Goal: Participate in discussion: Engage in conversation with other users on a specific topic

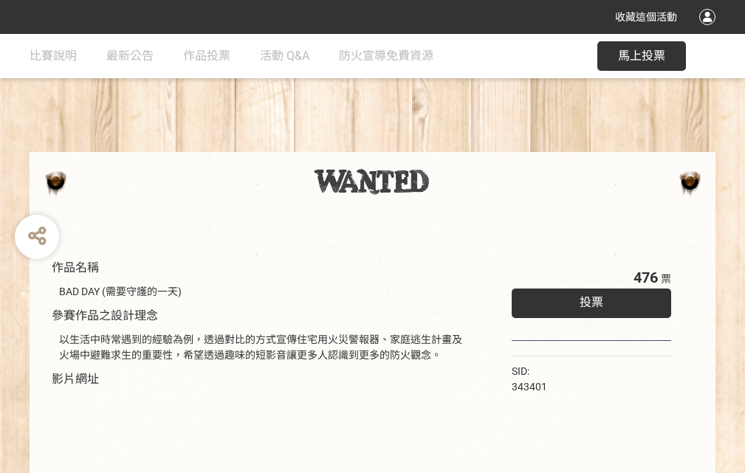
click at [710, 31] on div "收藏這個活動" at bounding box center [372, 17] width 745 height 34
click at [461, 145] on div "作品名稱 BAD DAY (需要守護的一天) 參賽作品之設計理念 以生活中時常遇到的經驗為例，透過對比的方式宣傳住宅用火災警報器、家庭逃生計畫及火場中避難求生…" at bounding box center [372, 344] width 745 height 621
click at [588, 299] on span "投票" at bounding box center [592, 302] width 24 height 14
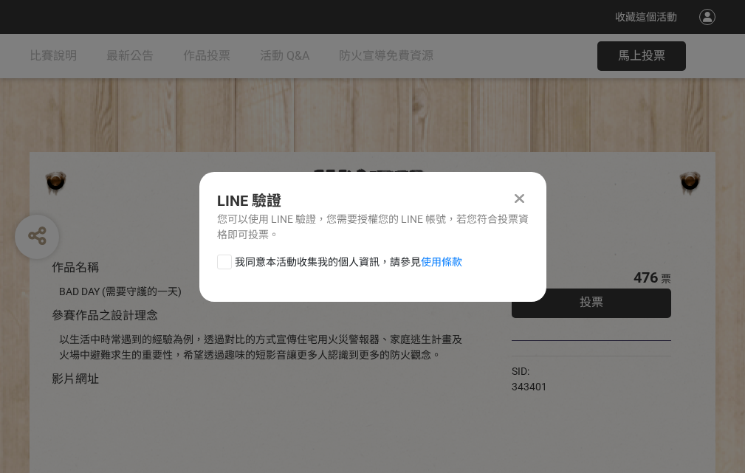
click at [223, 259] on div at bounding box center [224, 262] width 15 height 15
checkbox input "true"
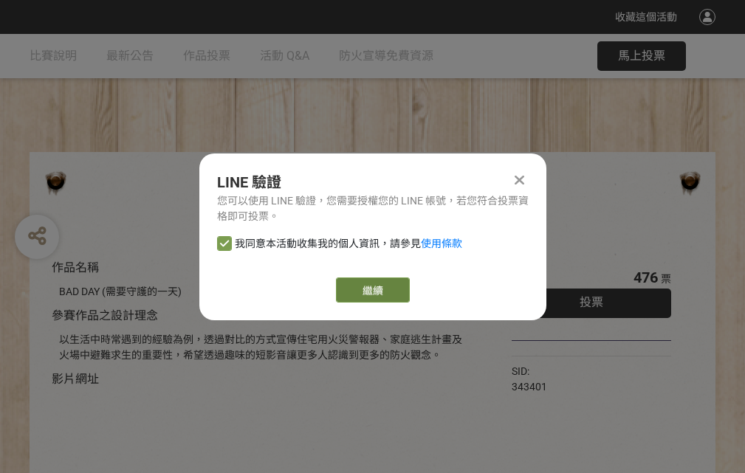
click at [371, 290] on link "繼續" at bounding box center [373, 290] width 74 height 25
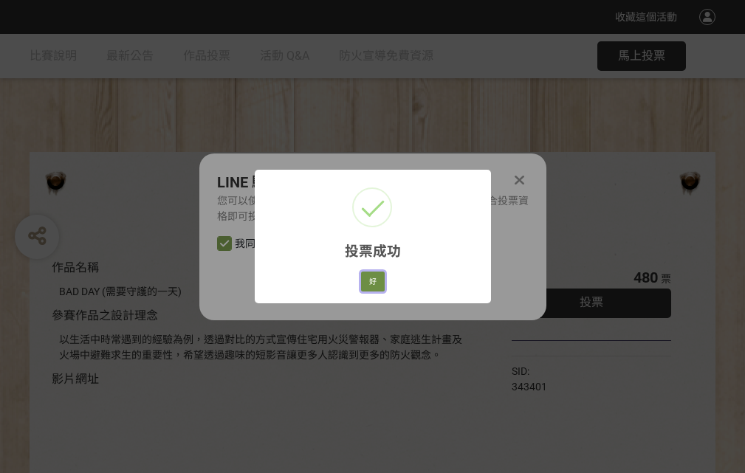
click at [368, 279] on button "好" at bounding box center [373, 282] width 24 height 21
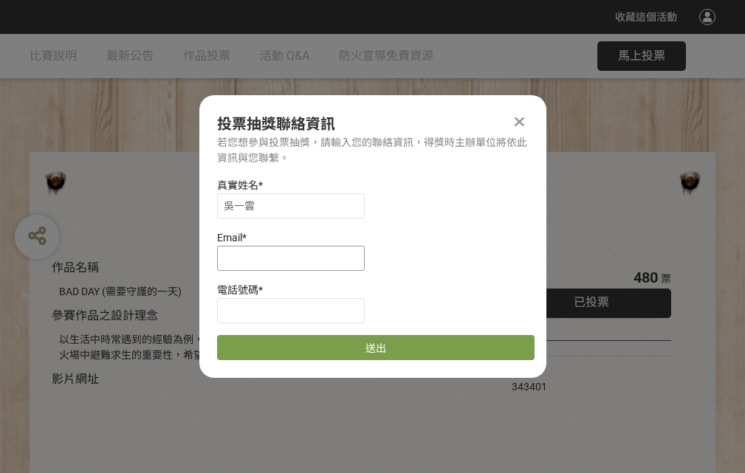
click at [295, 258] on input at bounding box center [291, 258] width 148 height 25
type input "[EMAIL_ADDRESS][DOMAIN_NAME]"
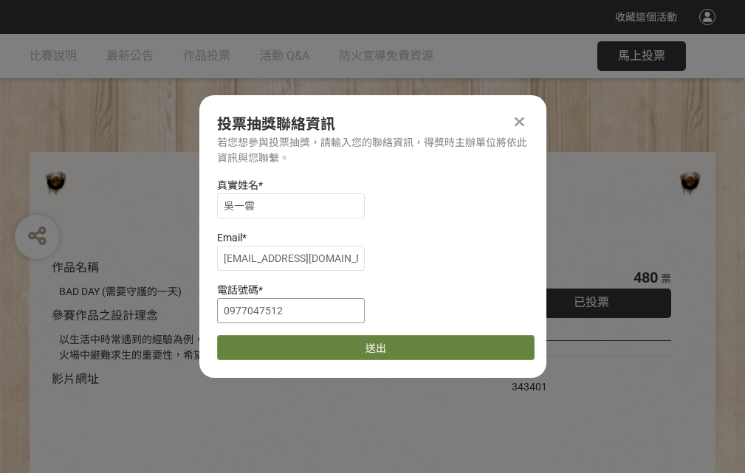
type input "0977047512"
click at [259, 343] on button "送出" at bounding box center [375, 347] width 317 height 25
